Goal: Find specific page/section: Find specific page/section

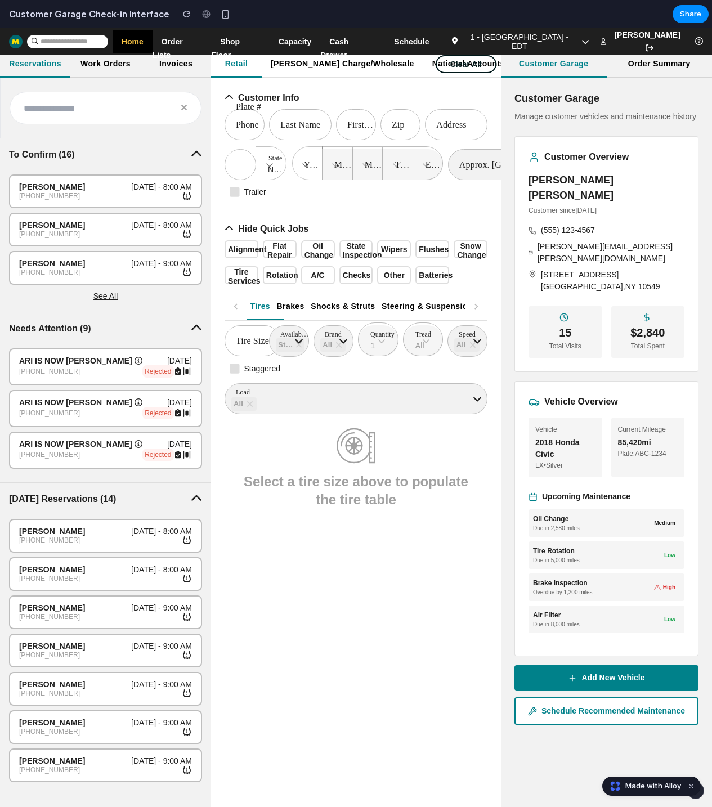
click at [352, 561] on div "Retail Mavis Charge/Wholesale National Accounts Customer Info Phone Last Name F…" at bounding box center [356, 440] width 290 height 779
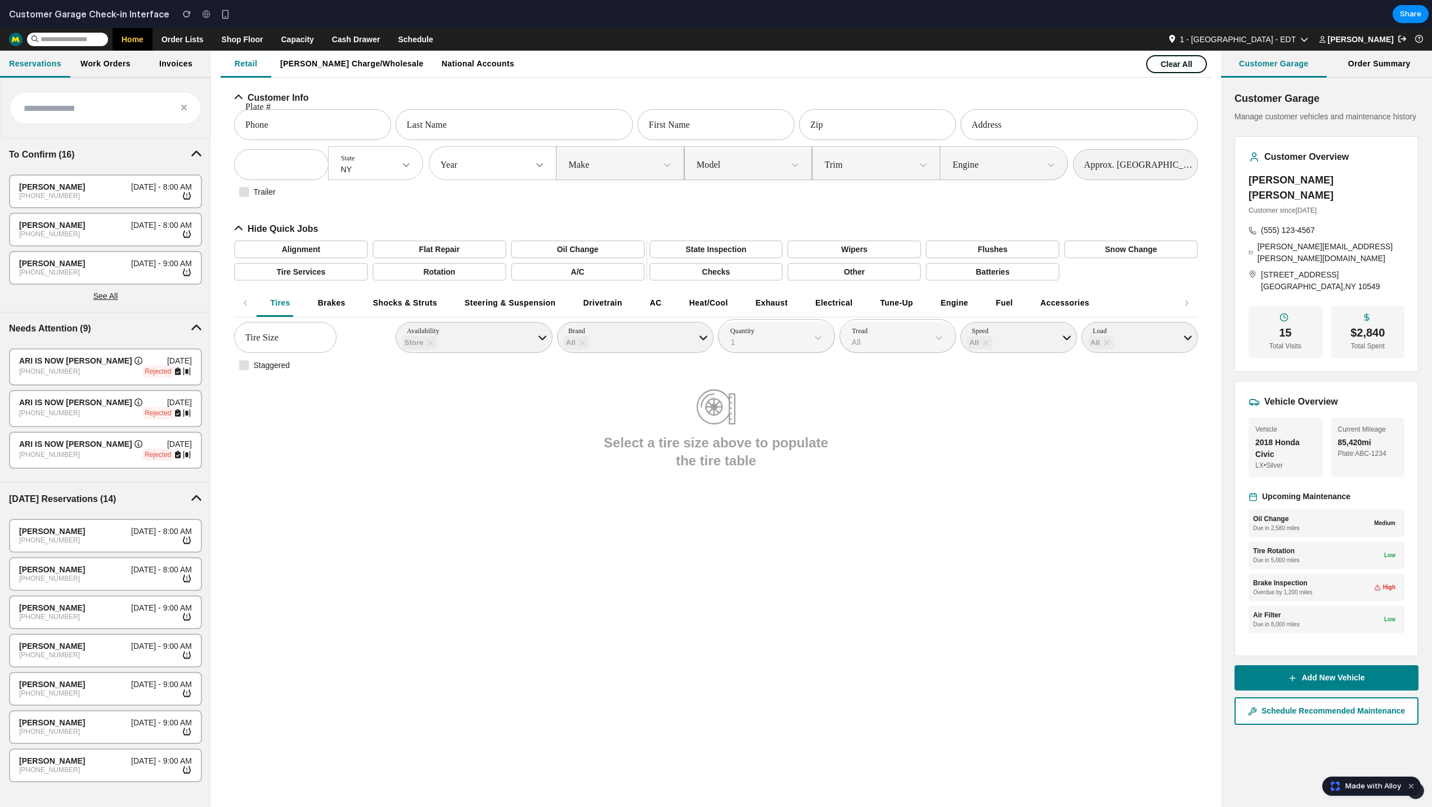
click at [349, 490] on div "Retail Mavis Charge/Wholesale National Accounts Customer Info Phone Last Name F…" at bounding box center [716, 440] width 991 height 779
click at [293, 637] on div "Retail Mavis Charge/Wholesale National Accounts Customer Info Phone Last Name F…" at bounding box center [716, 440] width 991 height 779
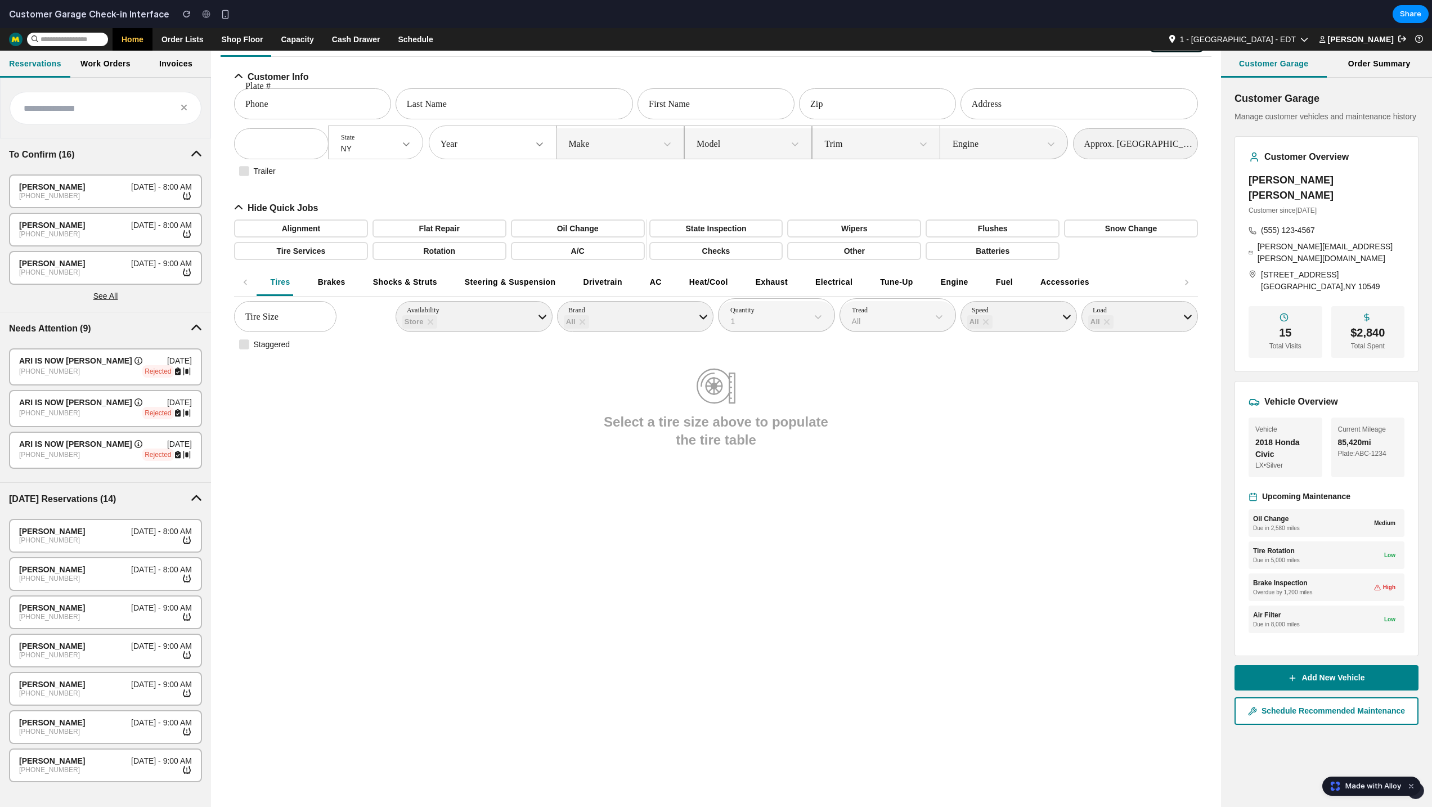
scroll to position [22, 0]
click at [1322, 725] on div "Customer Garage Manage customer vehicles and maintenance history Customer Overv…" at bounding box center [1326, 442] width 211 height 729
